Goal: Browse casually

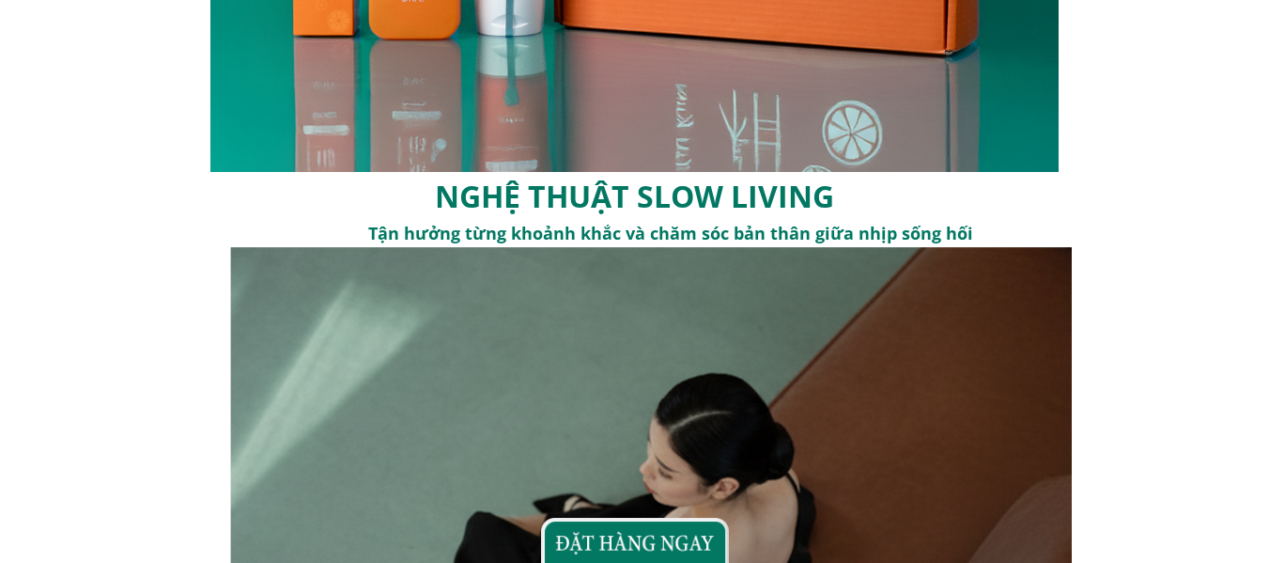
scroll to position [2819, 0]
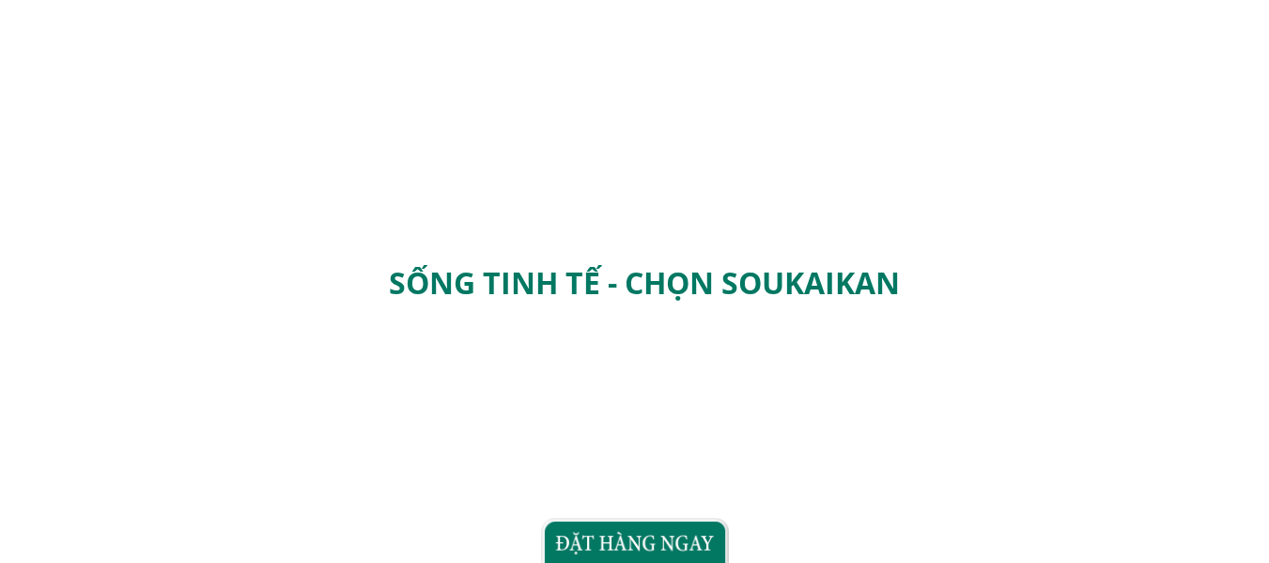
scroll to position [6958, 0]
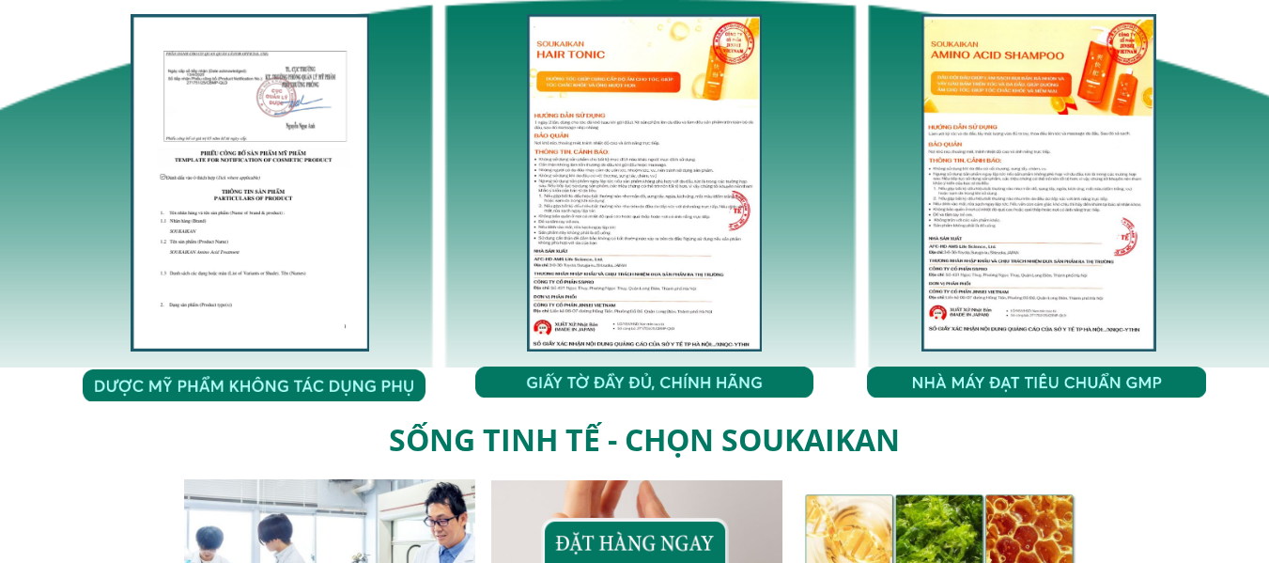
click at [626, 216] on div at bounding box center [644, 182] width 235 height 337
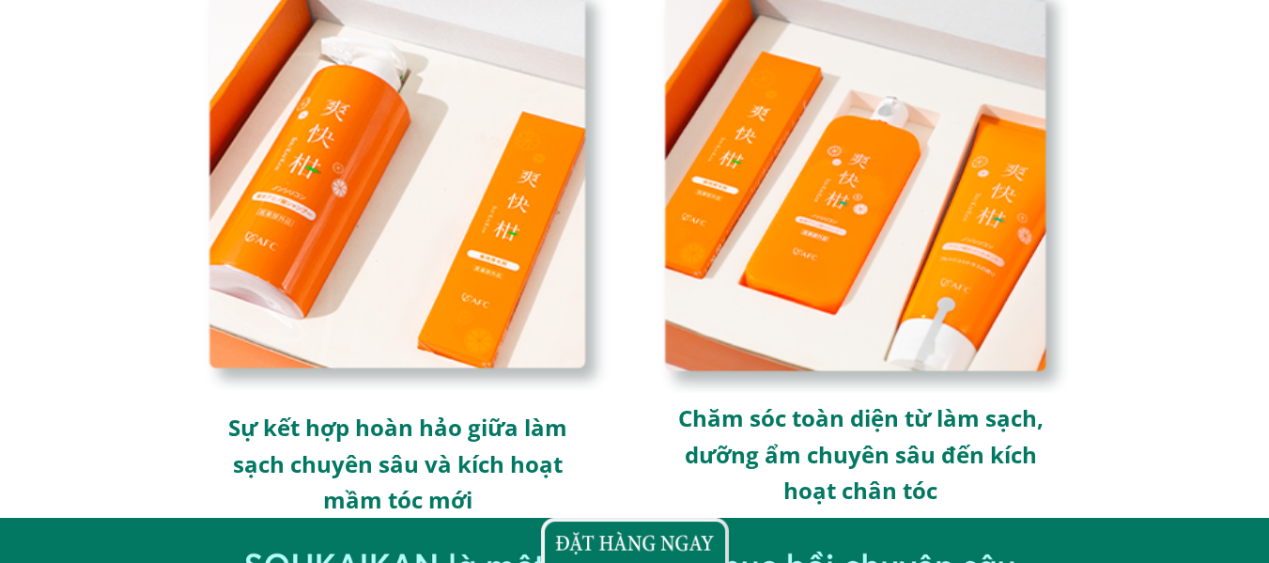
scroll to position [5431, 0]
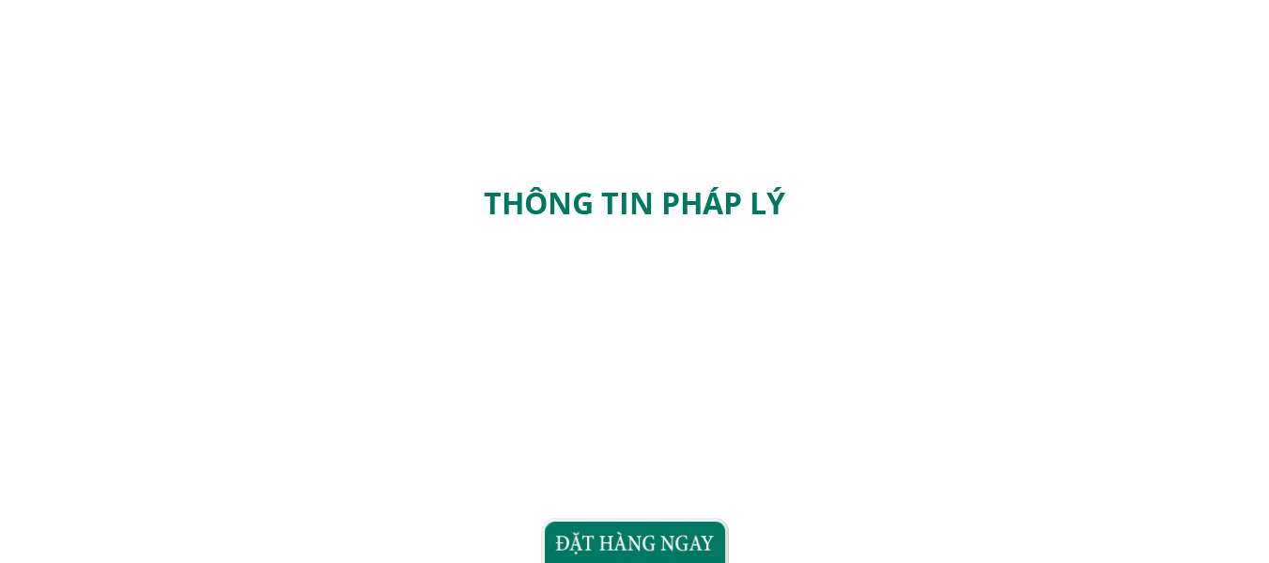
scroll to position [6734, 0]
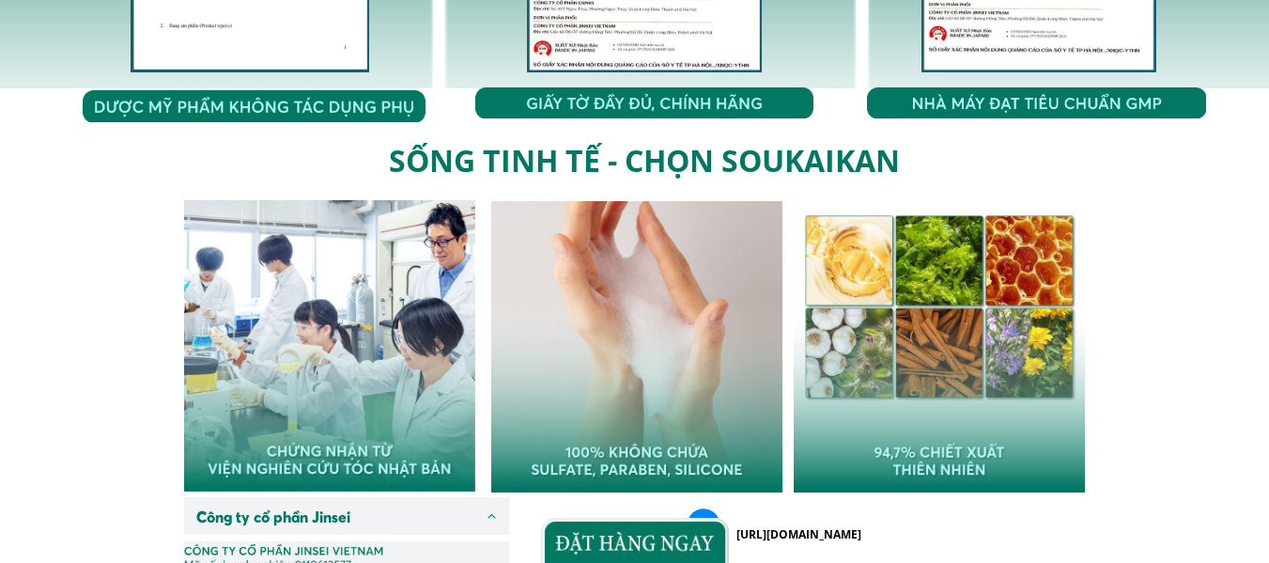
scroll to position [7360, 0]
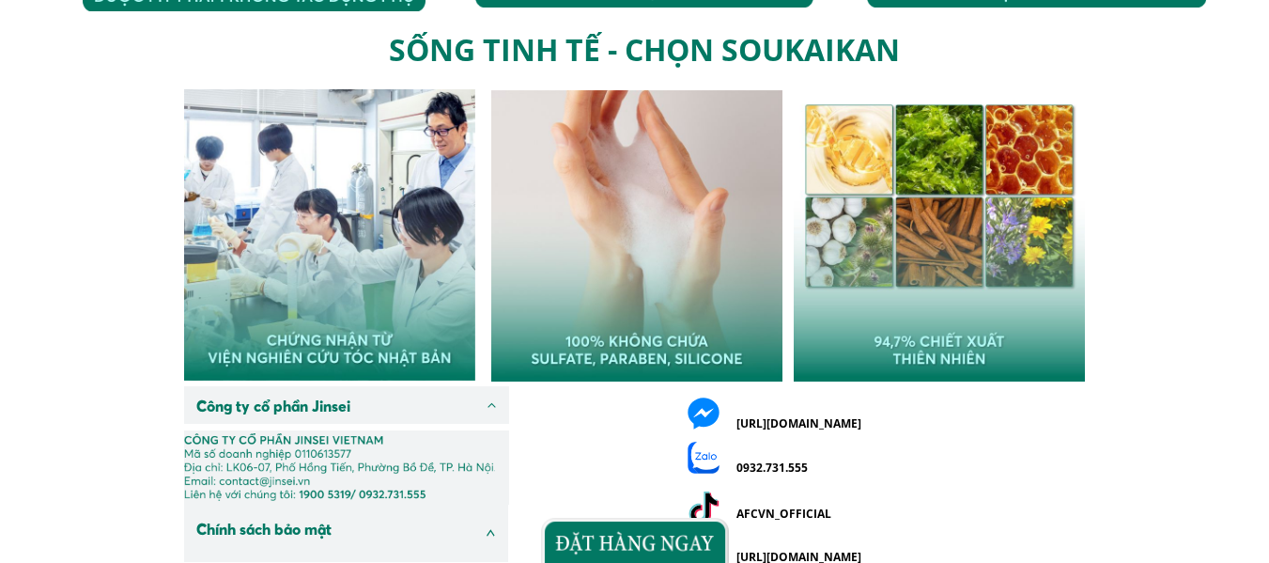
drag, startPoint x: 395, startPoint y: 350, endPoint x: 400, endPoint y: 341, distance: 10.2
click at [393, 350] on div at bounding box center [329, 234] width 291 height 291
click at [610, 310] on div at bounding box center [636, 235] width 291 height 291
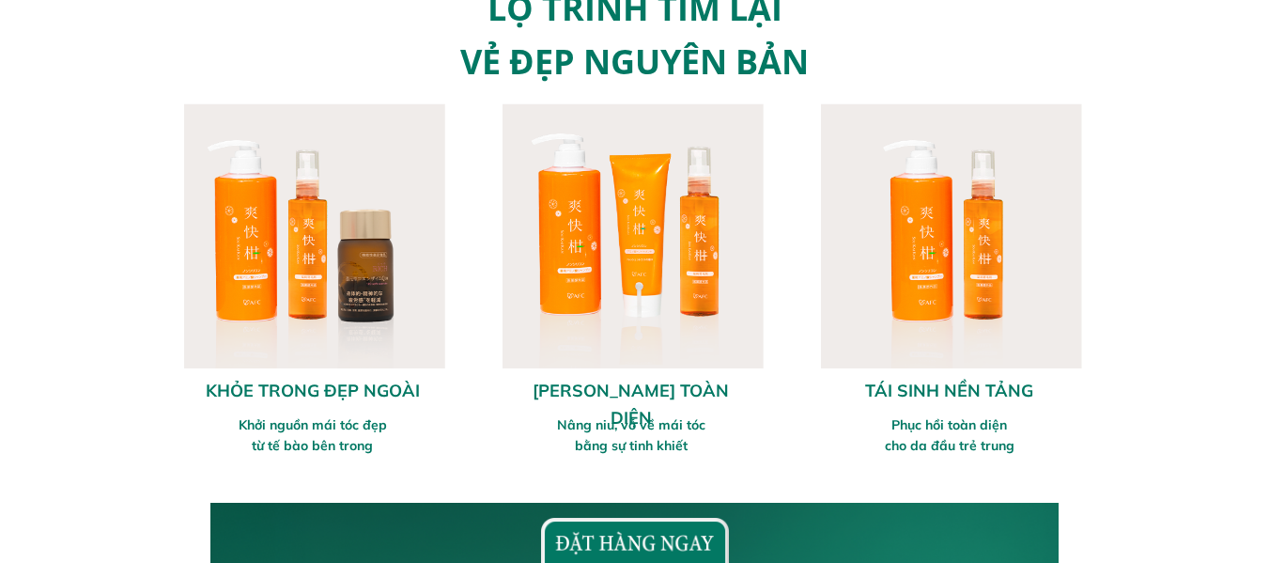
scroll to position [1566, 0]
